Goal: Task Accomplishment & Management: Use online tool/utility

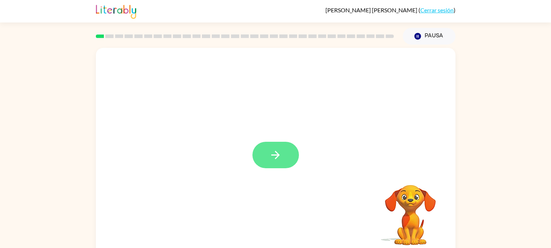
click at [292, 154] on button "button" at bounding box center [275, 155] width 46 height 26
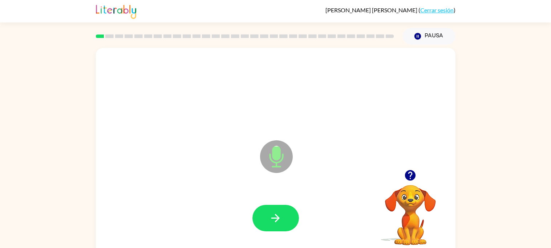
click at [279, 158] on icon "Micrófono El micrófono está aquí para cuando sea tu turno de hablar" at bounding box center [312, 166] width 109 height 54
click at [265, 221] on button "button" at bounding box center [275, 218] width 46 height 26
click at [268, 150] on icon at bounding box center [276, 156] width 33 height 33
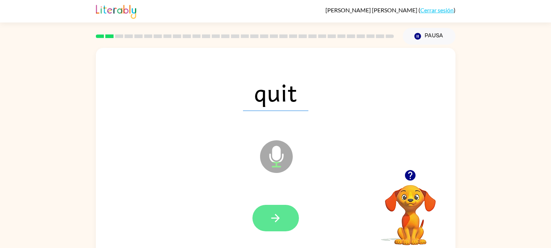
click at [292, 212] on button "button" at bounding box center [275, 218] width 46 height 26
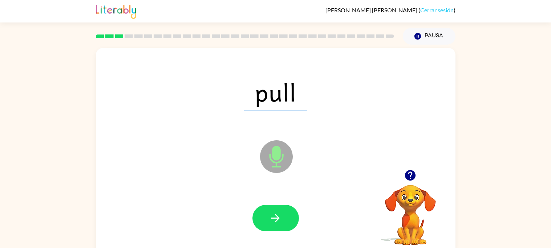
click at [270, 168] on icon at bounding box center [276, 156] width 33 height 33
click at [270, 166] on icon at bounding box center [276, 156] width 33 height 33
click at [274, 219] on icon "button" at bounding box center [275, 218] width 8 height 8
click at [282, 161] on icon at bounding box center [276, 156] width 33 height 33
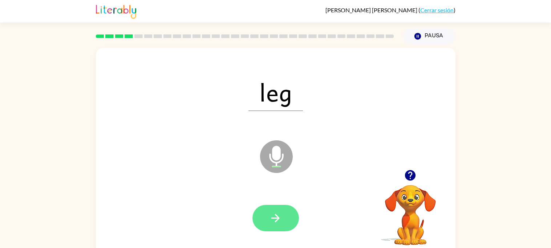
click at [268, 215] on button "button" at bounding box center [275, 218] width 46 height 26
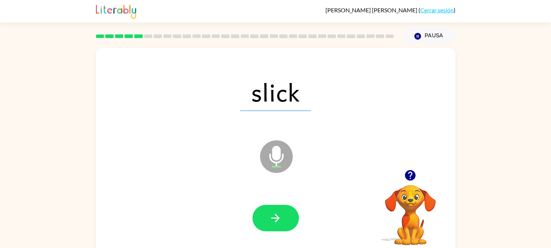
click at [277, 150] on icon "Micrófono El micrófono está aquí para cuando sea tu turno de hablar" at bounding box center [312, 166] width 109 height 54
click at [282, 159] on icon "Micrófono El micrófono está aquí para cuando sea tu turno de hablar" at bounding box center [312, 166] width 109 height 54
click at [280, 225] on button "button" at bounding box center [275, 218] width 46 height 26
click at [282, 151] on icon at bounding box center [276, 156] width 33 height 33
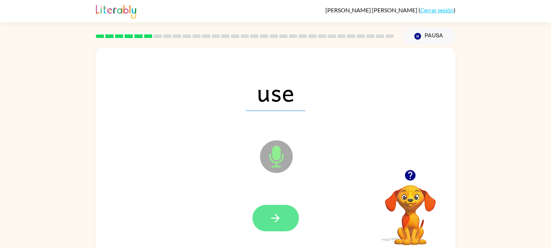
click at [262, 211] on button "button" at bounding box center [275, 218] width 46 height 26
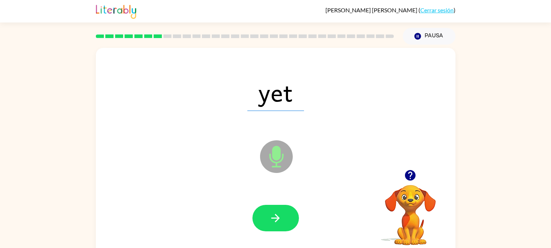
click at [285, 159] on icon at bounding box center [276, 156] width 33 height 33
click at [287, 231] on button "button" at bounding box center [275, 218] width 46 height 26
click at [282, 152] on icon at bounding box center [276, 156] width 33 height 33
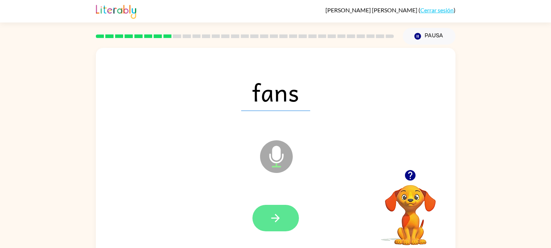
click at [280, 211] on button "button" at bounding box center [275, 218] width 46 height 26
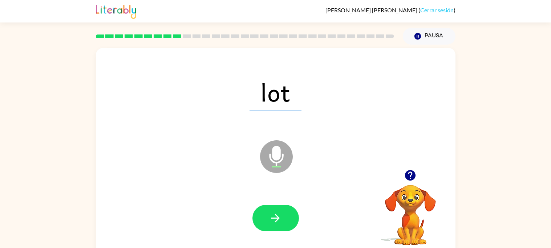
click at [268, 163] on icon at bounding box center [276, 156] width 33 height 33
click at [268, 158] on icon "Micrófono El micrófono está aquí para cuando sea tu turno de hablar" at bounding box center [312, 166] width 109 height 54
click at [269, 160] on icon "Micrófono El micrófono está aquí para cuando sea tu turno de hablar" at bounding box center [312, 166] width 109 height 54
click at [273, 153] on icon "Micrófono El micrófono está aquí para cuando sea tu turno de hablar" at bounding box center [312, 166] width 109 height 54
click at [274, 155] on icon "Micrófono El micrófono está aquí para cuando sea tu turno de hablar" at bounding box center [312, 166] width 109 height 54
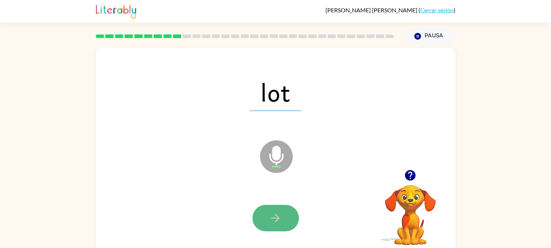
click at [292, 211] on button "button" at bounding box center [275, 218] width 46 height 26
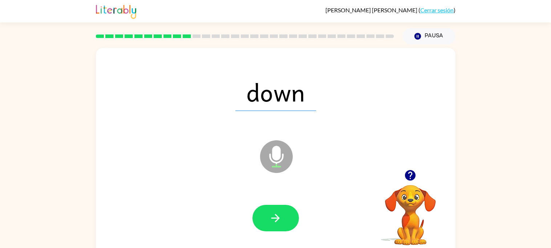
click at [278, 153] on icon "Micrófono El micrófono está aquí para cuando sea tu turno de hablar" at bounding box center [312, 166] width 109 height 54
click at [274, 216] on icon "button" at bounding box center [275, 218] width 13 height 13
click at [274, 164] on icon at bounding box center [276, 156] width 33 height 33
click at [283, 232] on div at bounding box center [275, 219] width 345 height 60
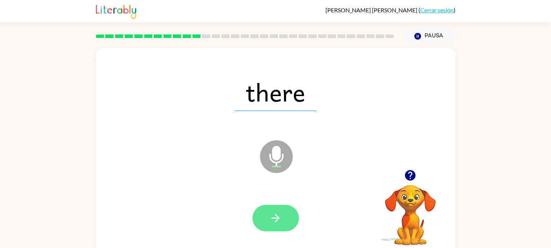
click at [280, 224] on icon "button" at bounding box center [275, 218] width 13 height 13
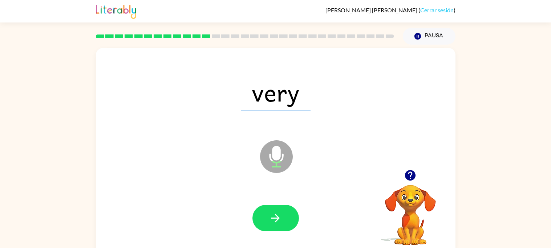
click at [281, 150] on icon at bounding box center [276, 156] width 33 height 33
click at [284, 151] on icon at bounding box center [276, 156] width 33 height 33
click at [280, 154] on icon "Micrófono El micrófono está aquí para cuando sea tu turno de hablar" at bounding box center [312, 166] width 109 height 54
click at [277, 216] on icon "button" at bounding box center [275, 218] width 8 height 8
click at [272, 156] on icon "Micrófono El micrófono está aquí para cuando sea tu turno de hablar" at bounding box center [312, 166] width 109 height 54
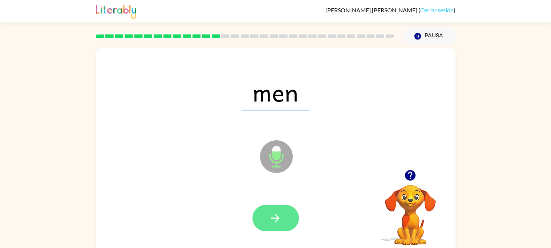
click at [280, 215] on icon "button" at bounding box center [275, 218] width 13 height 13
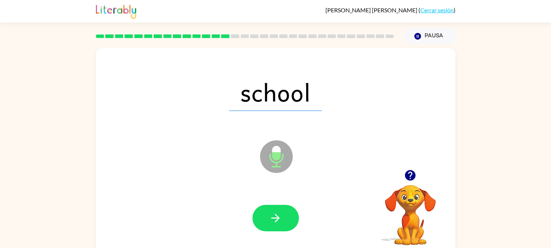
click at [268, 165] on icon at bounding box center [276, 156] width 33 height 33
click at [294, 213] on button "button" at bounding box center [275, 218] width 46 height 26
click at [271, 157] on icon at bounding box center [276, 156] width 33 height 33
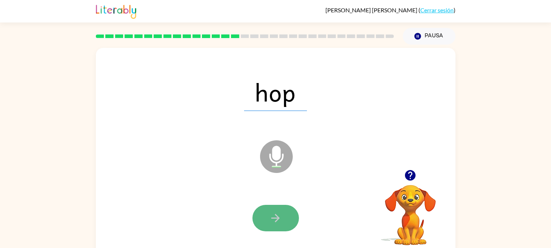
click at [291, 219] on button "button" at bounding box center [275, 218] width 46 height 26
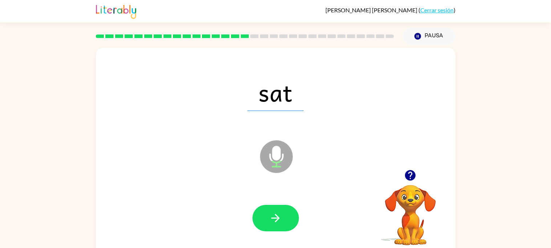
click at [280, 159] on icon at bounding box center [276, 156] width 33 height 33
click at [295, 216] on button "button" at bounding box center [275, 218] width 46 height 26
click at [282, 147] on icon at bounding box center [276, 156] width 33 height 33
click at [283, 154] on icon "Micrófono El micrófono está aquí para cuando sea tu turno de hablar" at bounding box center [312, 166] width 109 height 54
click at [270, 158] on icon "Micrófono El micrófono está aquí para cuando sea tu turno de hablar" at bounding box center [312, 166] width 109 height 54
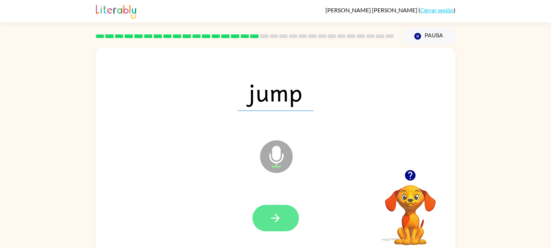
click at [280, 216] on icon "button" at bounding box center [275, 218] width 13 height 13
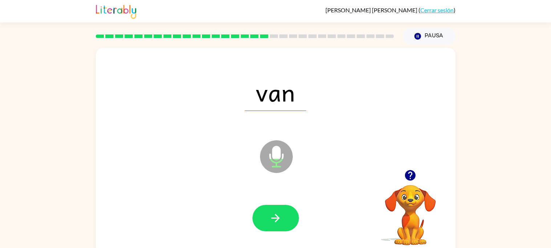
click at [270, 162] on icon at bounding box center [276, 156] width 33 height 33
click at [284, 217] on button "button" at bounding box center [275, 218] width 46 height 26
click at [279, 147] on icon at bounding box center [276, 156] width 33 height 33
click at [285, 160] on icon at bounding box center [276, 156] width 33 height 33
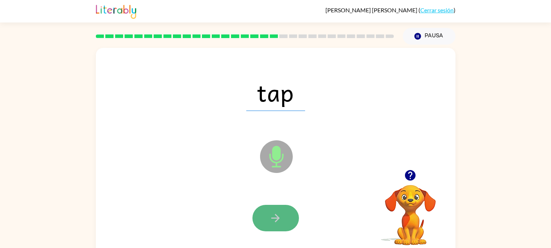
click at [286, 205] on button "button" at bounding box center [275, 218] width 46 height 26
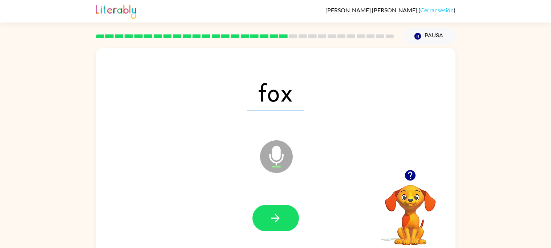
click at [275, 152] on icon "Micrófono El micrófono está aquí para cuando sea tu turno de hablar" at bounding box center [312, 166] width 109 height 54
click at [274, 148] on icon "Micrófono El micrófono está aquí para cuando sea tu turno de hablar" at bounding box center [312, 166] width 109 height 54
click at [282, 224] on button "button" at bounding box center [275, 218] width 46 height 26
click at [278, 159] on icon "Micrófono El micrófono está aquí para cuando sea tu turno de hablar" at bounding box center [312, 166] width 109 height 54
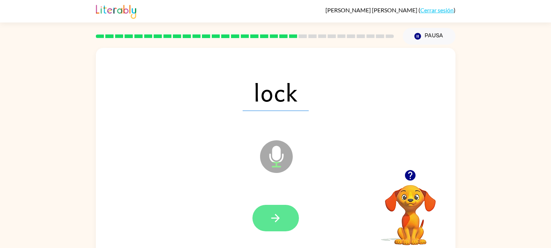
click at [270, 220] on icon "button" at bounding box center [275, 218] width 13 height 13
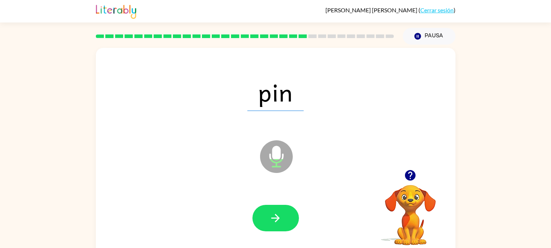
click at [280, 158] on icon at bounding box center [276, 156] width 33 height 33
click at [289, 225] on button "button" at bounding box center [275, 218] width 46 height 26
click at [278, 162] on icon "Micrófono El micrófono está aquí para cuando sea tu turno de hablar" at bounding box center [312, 166] width 109 height 54
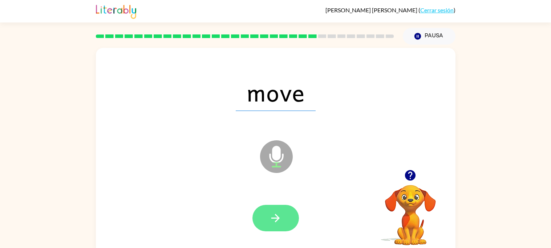
click at [290, 218] on button "button" at bounding box center [275, 218] width 46 height 26
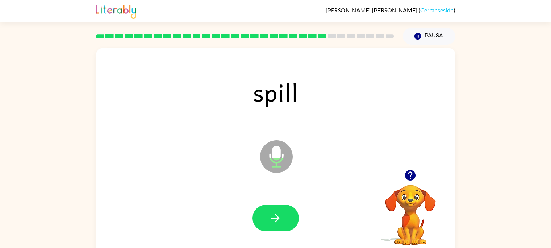
click at [275, 159] on icon "Micrófono El micrófono está aquí para cuando sea tu turno de hablar" at bounding box center [312, 166] width 109 height 54
click at [267, 227] on button "button" at bounding box center [275, 218] width 46 height 26
click at [272, 165] on icon at bounding box center [276, 156] width 33 height 33
click at [276, 172] on icon at bounding box center [276, 156] width 33 height 33
click at [260, 203] on div at bounding box center [275, 219] width 345 height 60
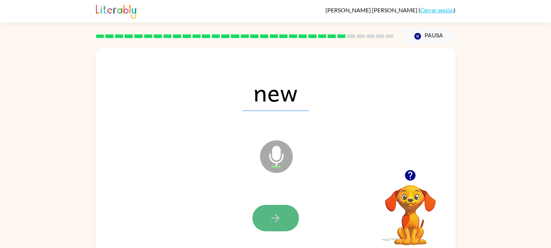
click at [266, 213] on button "button" at bounding box center [275, 218] width 46 height 26
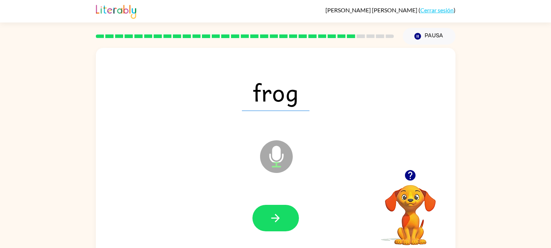
click at [270, 163] on icon at bounding box center [276, 156] width 33 height 33
click at [269, 233] on div at bounding box center [275, 219] width 345 height 60
click at [266, 221] on button "button" at bounding box center [275, 218] width 46 height 26
click at [281, 161] on icon "Micrófono El micrófono está aquí para cuando sea tu turno de hablar" at bounding box center [312, 166] width 109 height 54
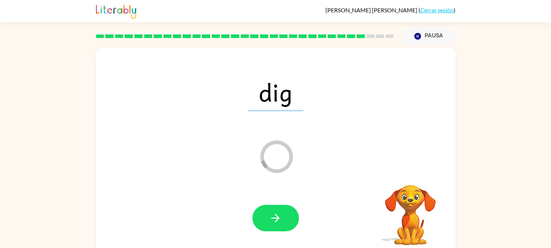
click at [278, 160] on icon "Loader Your response is being sent to our graders" at bounding box center [276, 157] width 44 height 44
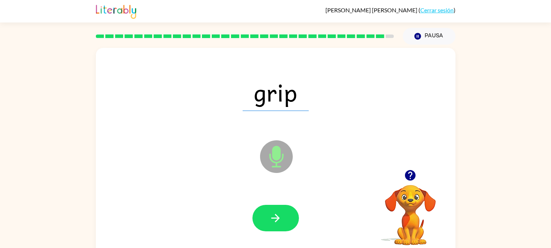
click at [283, 163] on icon at bounding box center [276, 156] width 33 height 33
click at [274, 224] on icon "button" at bounding box center [275, 218] width 13 height 13
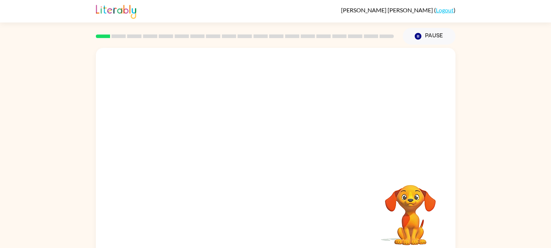
click at [401, 205] on video "Your browser must support playing .mp4 files to use Literably. Please try using…" at bounding box center [410, 210] width 73 height 73
click at [403, 199] on video "Your browser must support playing .mp4 files to use Literably. Please try using…" at bounding box center [410, 210] width 73 height 73
click at [200, 100] on div at bounding box center [275, 109] width 359 height 122
click at [275, 152] on icon "button" at bounding box center [275, 155] width 8 height 8
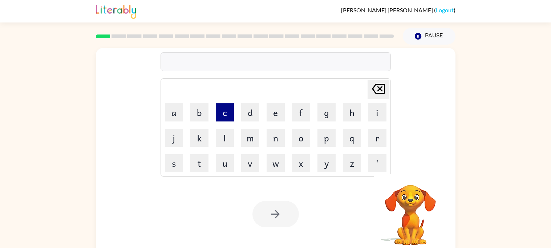
click at [223, 121] on button "c" at bounding box center [225, 112] width 18 height 18
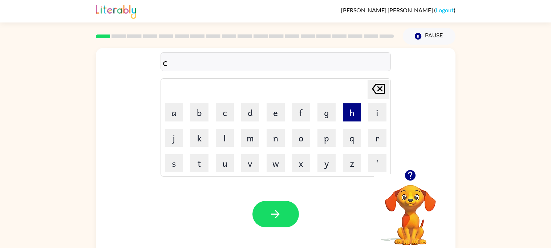
click at [346, 115] on button "h" at bounding box center [352, 112] width 18 height 18
click at [372, 95] on icon "[PERSON_NAME] last character input" at bounding box center [378, 88] width 17 height 17
click at [168, 138] on button "j" at bounding box center [174, 138] width 18 height 18
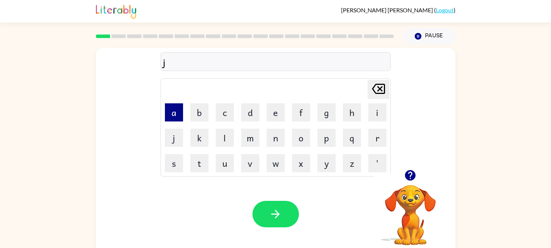
click at [178, 119] on button "a" at bounding box center [174, 112] width 18 height 18
click at [351, 164] on button "z" at bounding box center [352, 163] width 18 height 18
click at [174, 162] on button "s" at bounding box center [174, 163] width 18 height 18
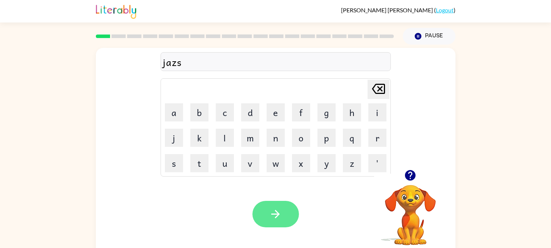
click at [289, 219] on button "button" at bounding box center [275, 214] width 46 height 26
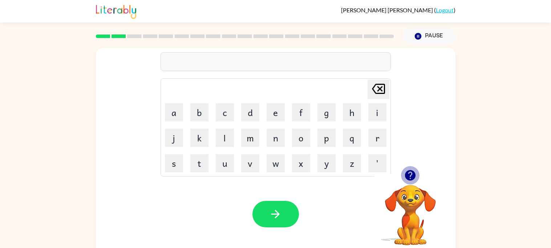
click at [412, 176] on icon "button" at bounding box center [410, 175] width 11 height 11
click at [348, 120] on button "h" at bounding box center [352, 112] width 18 height 18
click at [374, 105] on button "i" at bounding box center [377, 112] width 18 height 18
click at [265, 139] on td "n" at bounding box center [275, 138] width 25 height 25
click at [271, 143] on button "n" at bounding box center [275, 138] width 18 height 18
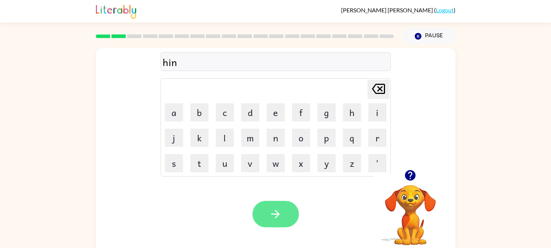
click at [285, 219] on button "button" at bounding box center [275, 214] width 46 height 26
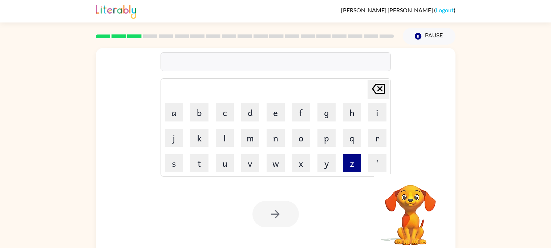
click at [354, 166] on button "z" at bounding box center [352, 163] width 18 height 18
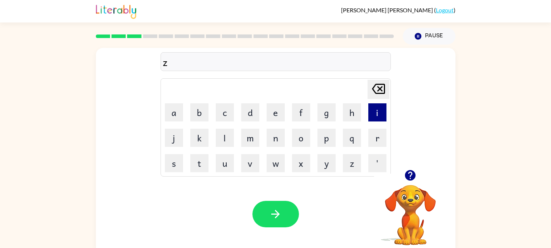
click at [368, 116] on button "i" at bounding box center [377, 112] width 18 height 18
click at [323, 140] on button "p" at bounding box center [326, 138] width 18 height 18
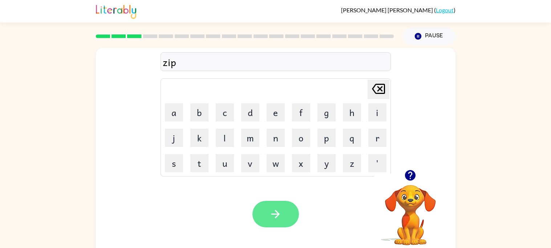
click at [263, 223] on button "button" at bounding box center [275, 214] width 46 height 26
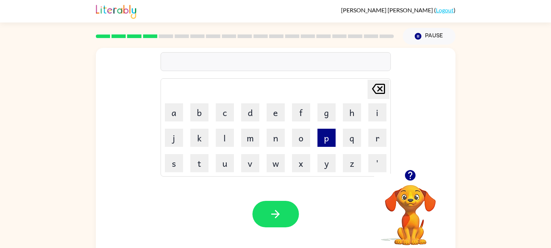
click at [331, 144] on button "p" at bounding box center [326, 138] width 18 height 18
click at [169, 113] on button "a" at bounding box center [174, 112] width 18 height 18
click at [229, 143] on button "l" at bounding box center [225, 138] width 18 height 18
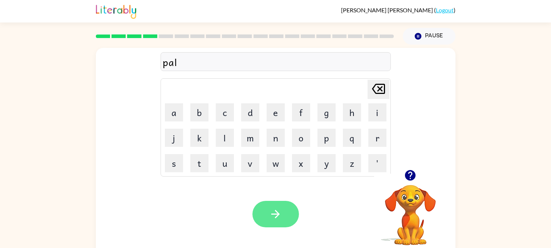
click at [265, 212] on button "button" at bounding box center [275, 214] width 46 height 26
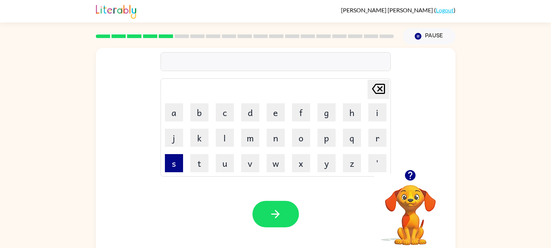
click at [175, 164] on button "s" at bounding box center [174, 163] width 18 height 18
click at [281, 167] on button "w" at bounding box center [275, 163] width 18 height 18
click at [368, 116] on button "i" at bounding box center [377, 112] width 18 height 18
click at [242, 136] on button "m" at bounding box center [250, 138] width 18 height 18
click at [270, 200] on div "Your browser must support playing .mp4 files to use Literably. Please try using…" at bounding box center [275, 215] width 359 height 82
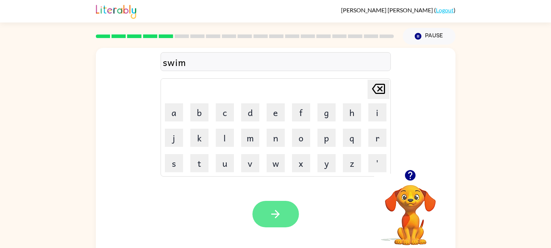
click at [273, 207] on button "button" at bounding box center [275, 214] width 46 height 26
click at [274, 221] on button "button" at bounding box center [275, 214] width 46 height 26
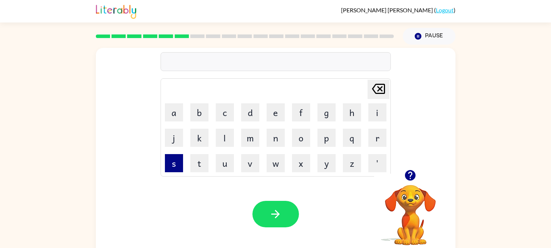
click at [174, 160] on button "s" at bounding box center [174, 163] width 18 height 18
click at [380, 115] on button "i" at bounding box center [377, 112] width 18 height 18
click at [223, 119] on button "c" at bounding box center [225, 112] width 18 height 18
click at [373, 93] on icon at bounding box center [378, 89] width 13 height 10
click at [372, 93] on icon "[PERSON_NAME] last character input" at bounding box center [378, 88] width 17 height 17
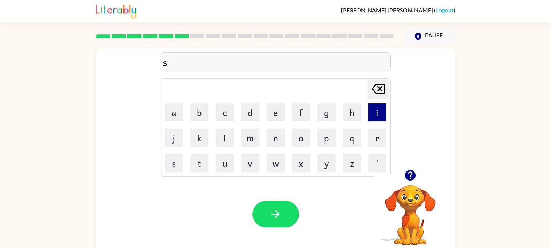
click at [381, 107] on button "i" at bounding box center [377, 112] width 18 height 18
click at [294, 169] on button "x" at bounding box center [301, 163] width 18 height 18
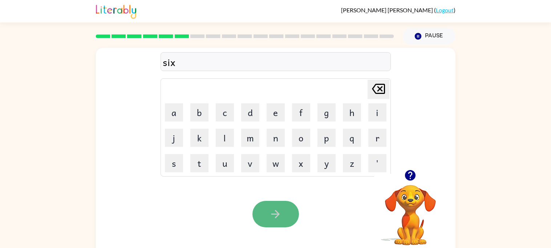
click at [267, 219] on button "button" at bounding box center [275, 214] width 46 height 26
click at [406, 173] on icon "button" at bounding box center [410, 175] width 11 height 11
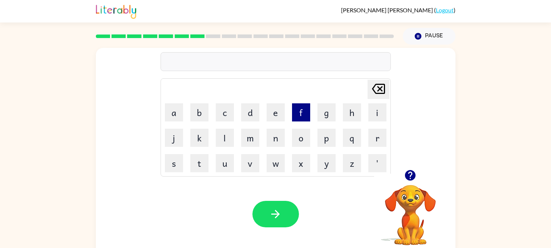
click at [292, 119] on button "f" at bounding box center [301, 112] width 18 height 18
click at [182, 115] on button "a" at bounding box center [174, 112] width 18 height 18
click at [182, 159] on button "s" at bounding box center [174, 163] width 18 height 18
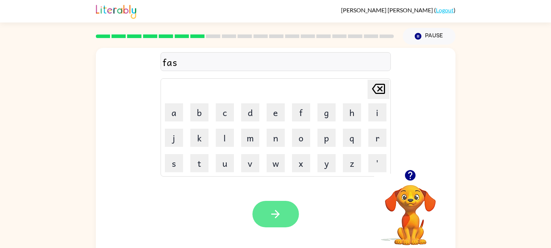
click at [278, 218] on icon "button" at bounding box center [275, 214] width 13 height 13
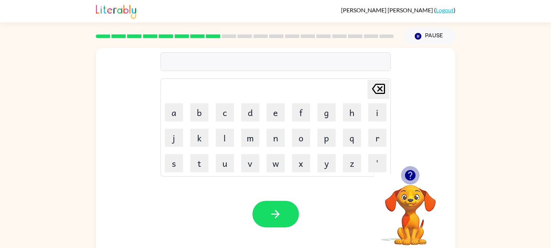
click at [412, 175] on icon "button" at bounding box center [410, 175] width 11 height 11
click at [183, 160] on button "s" at bounding box center [174, 163] width 18 height 18
click at [325, 131] on button "p" at bounding box center [326, 138] width 18 height 18
click at [172, 119] on button "a" at bounding box center [174, 112] width 18 height 18
click at [200, 168] on button "t" at bounding box center [199, 163] width 18 height 18
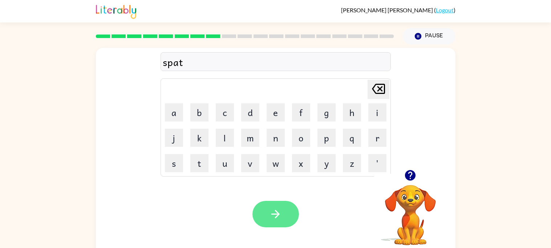
click at [266, 213] on button "button" at bounding box center [275, 214] width 46 height 26
click at [408, 179] on icon "button" at bounding box center [410, 175] width 11 height 11
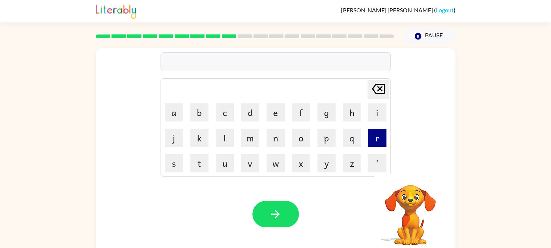
click at [369, 138] on button "r" at bounding box center [377, 138] width 18 height 18
click at [371, 111] on button "i" at bounding box center [377, 112] width 18 height 18
click at [329, 140] on button "p" at bounding box center [326, 138] width 18 height 18
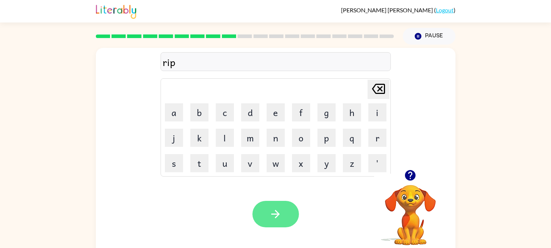
type button "p"
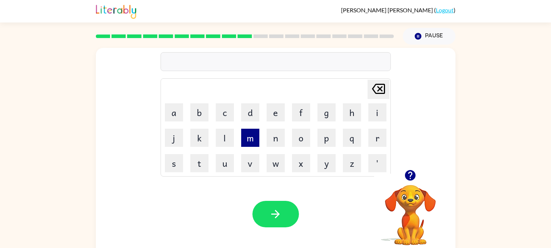
click at [247, 145] on button "m" at bounding box center [250, 138] width 18 height 18
click at [174, 117] on button "a" at bounding box center [174, 112] width 18 height 18
click at [198, 167] on button "t" at bounding box center [199, 163] width 18 height 18
type button "t"
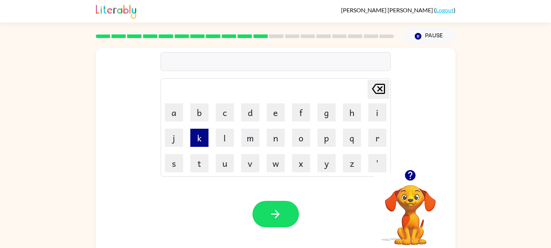
click at [197, 142] on button "k" at bounding box center [199, 138] width 18 height 18
click at [297, 144] on button "o" at bounding box center [301, 138] width 18 height 18
click at [228, 118] on button "c" at bounding box center [225, 112] width 18 height 18
click at [197, 140] on button "k" at bounding box center [199, 138] width 18 height 18
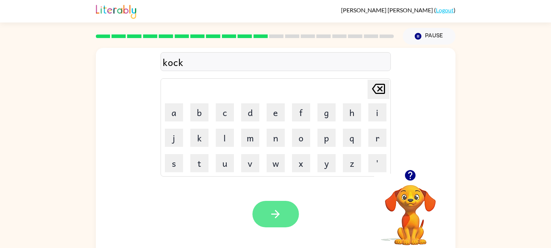
type button "k"
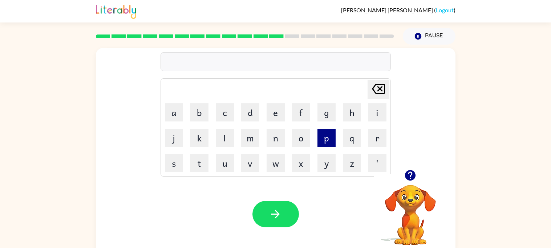
click at [317, 145] on button "p" at bounding box center [326, 138] width 18 height 18
click at [181, 117] on button "a" at bounding box center [174, 112] width 18 height 18
click at [246, 114] on button "d" at bounding box center [250, 112] width 18 height 18
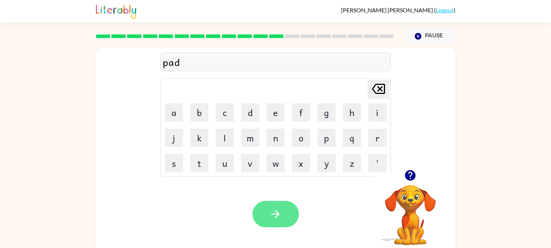
type button "d"
